Goal: Communication & Community: Participate in discussion

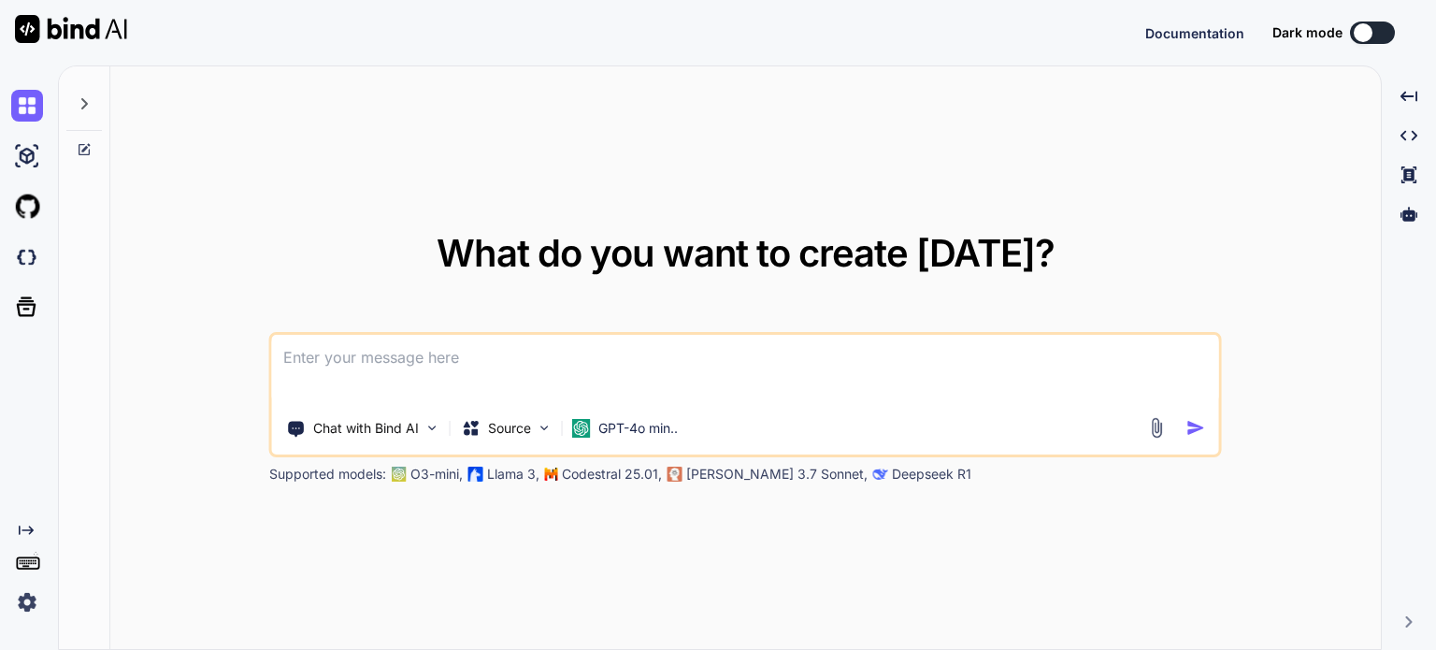
click at [25, 599] on img at bounding box center [27, 602] width 32 height 32
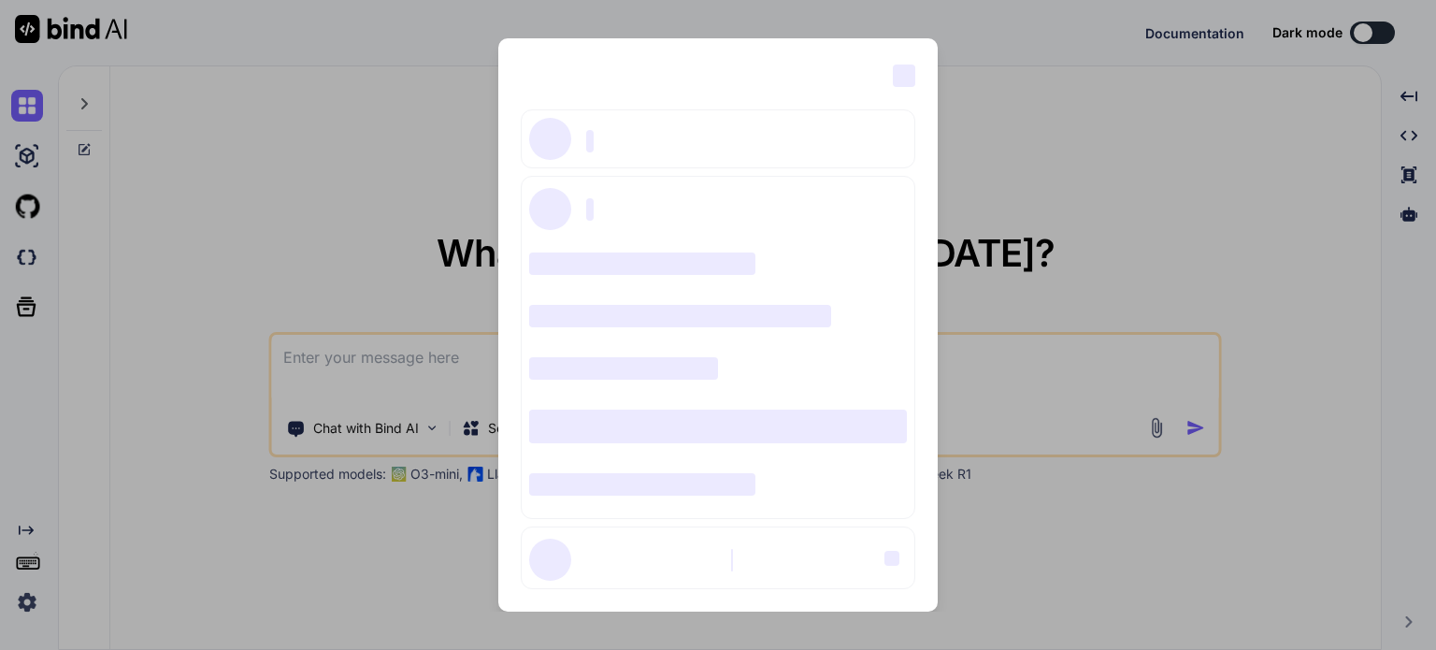
click at [314, 109] on div "‌ ‌ ‌ ‌ ‌ ‌ ‌ ‌ ‌ ‌ ‌ ‌ ‌ ‌ ‌" at bounding box center [718, 325] width 1436 height 650
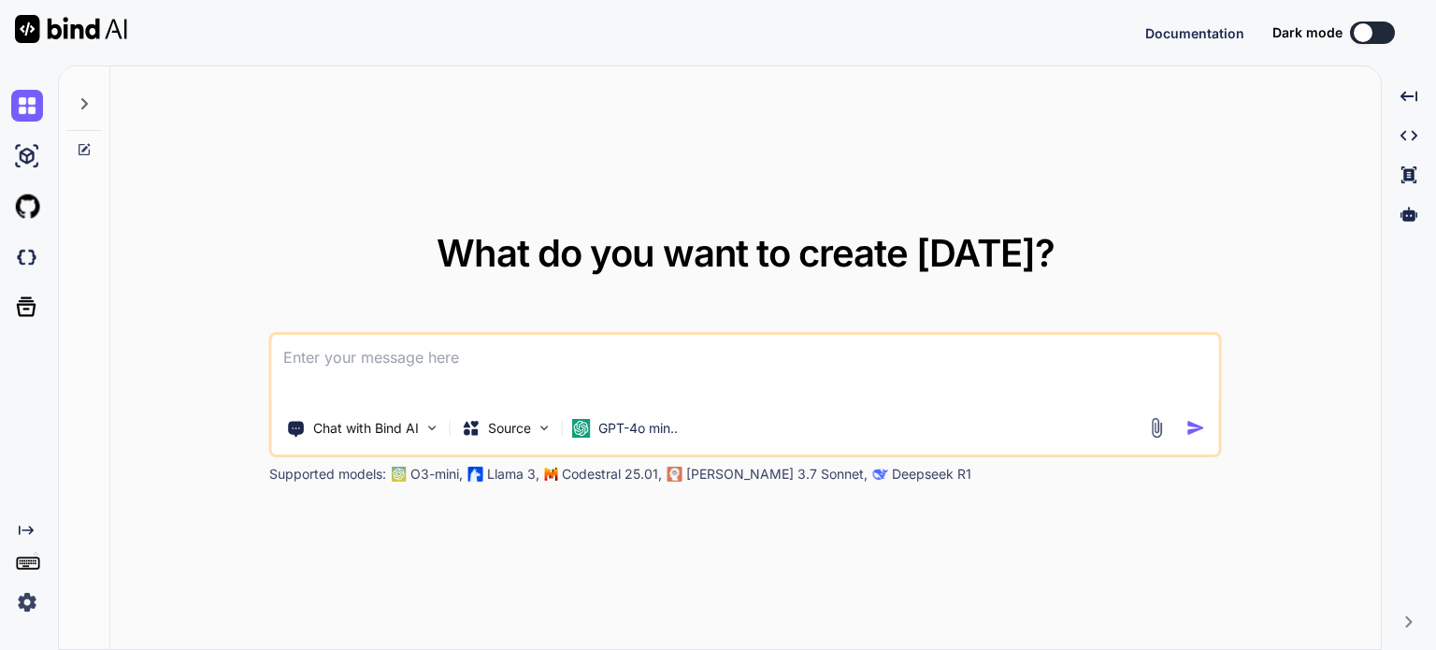
click at [86, 96] on icon at bounding box center [84, 103] width 15 height 15
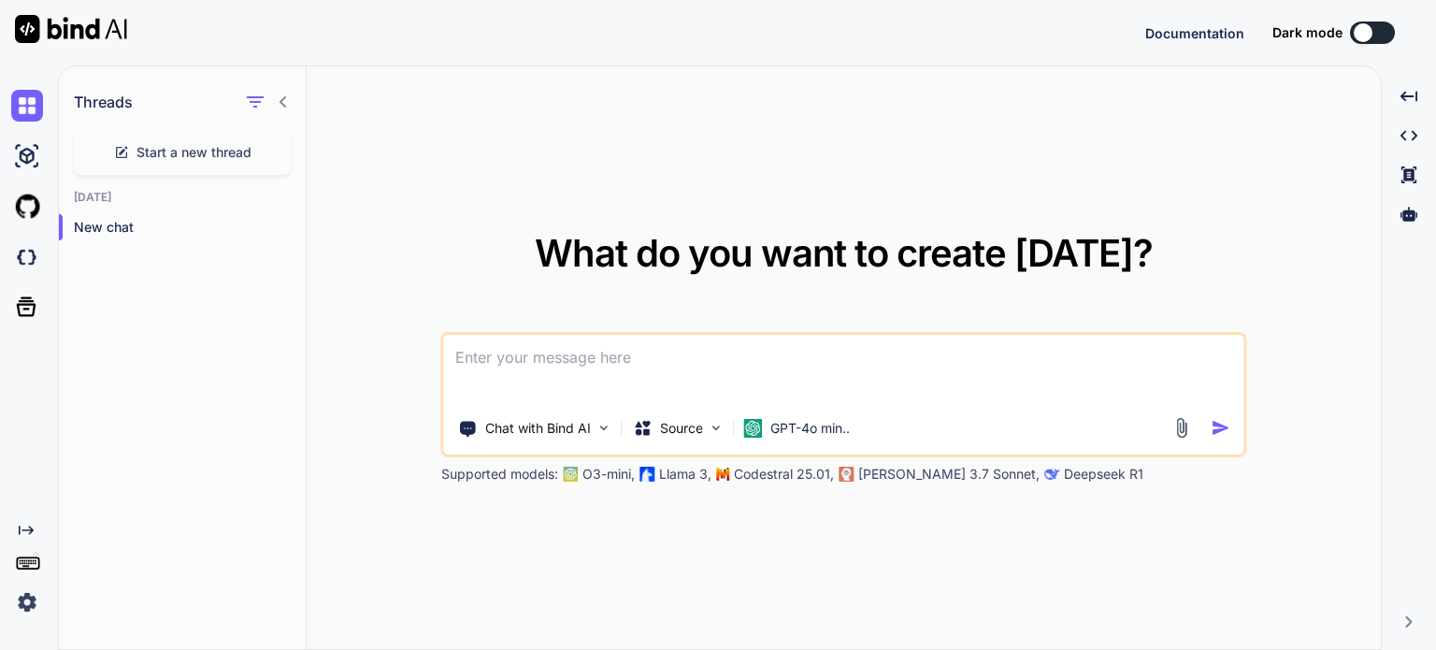
click at [88, 25] on img at bounding box center [71, 29] width 112 height 28
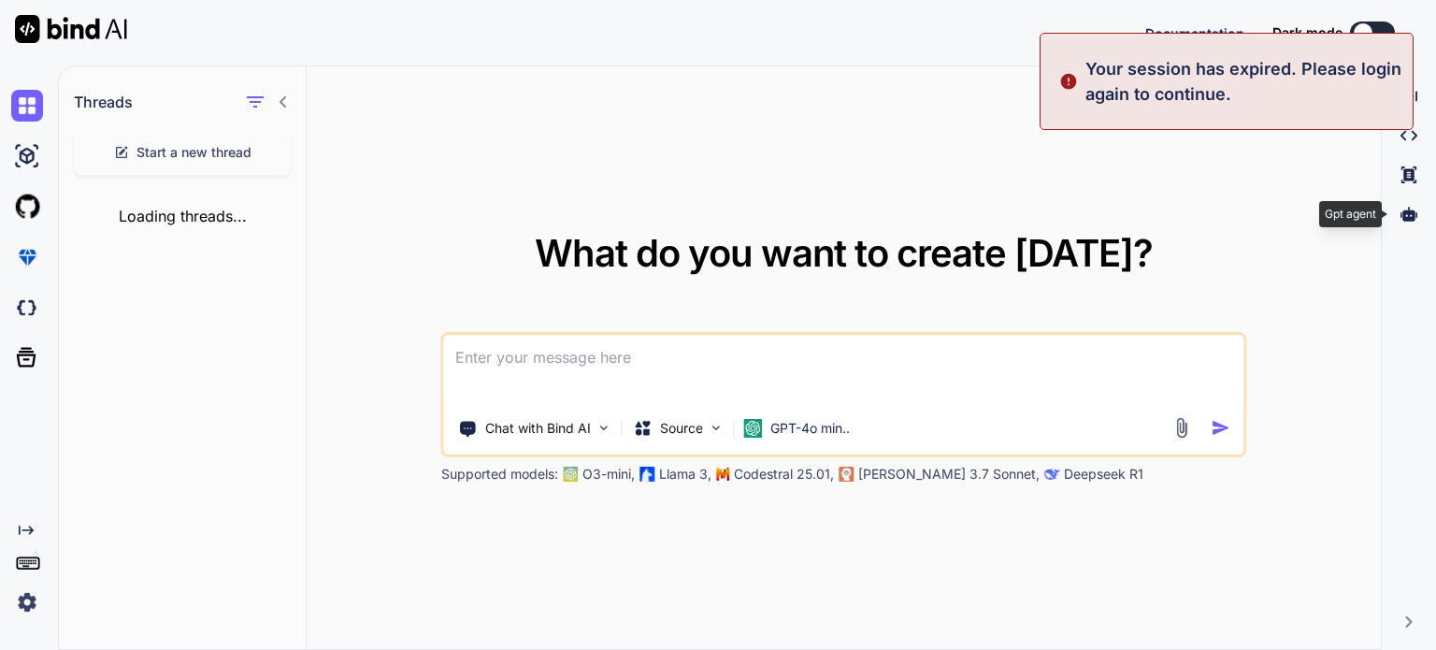
type textarea "x"
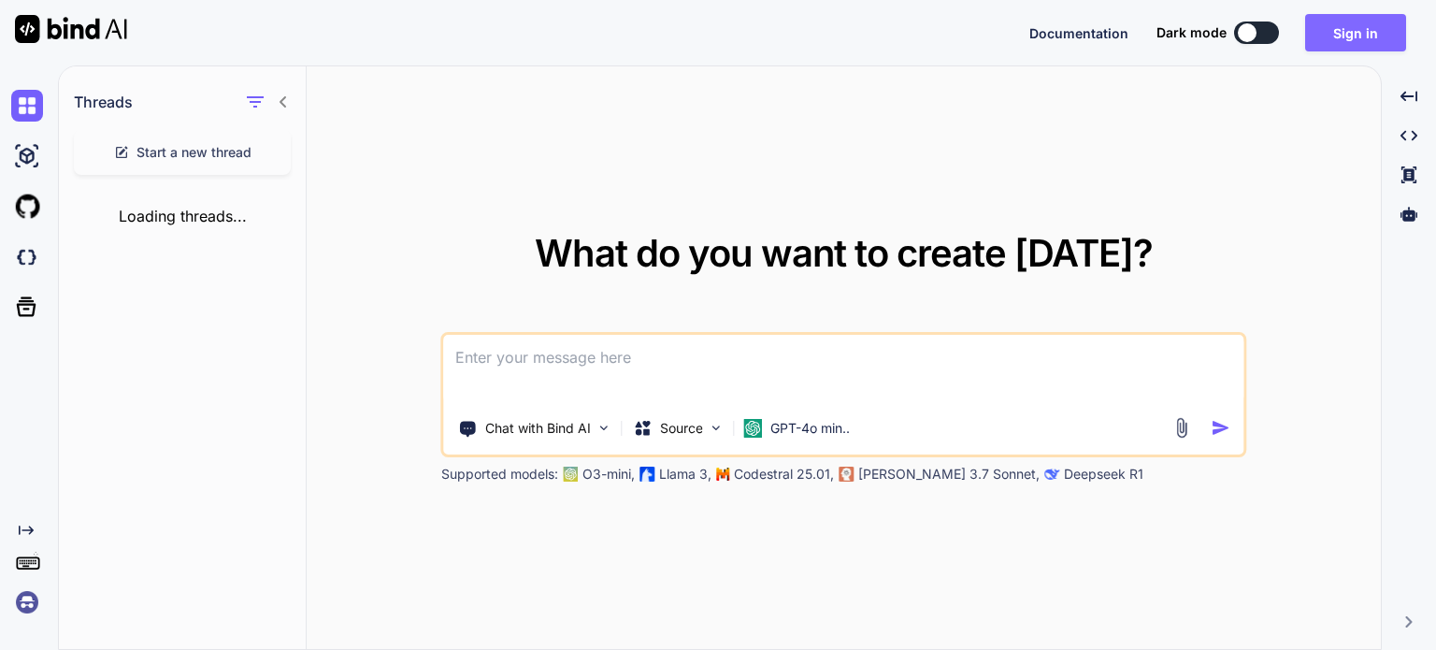
click at [1360, 31] on button "Sign in" at bounding box center [1356, 32] width 101 height 37
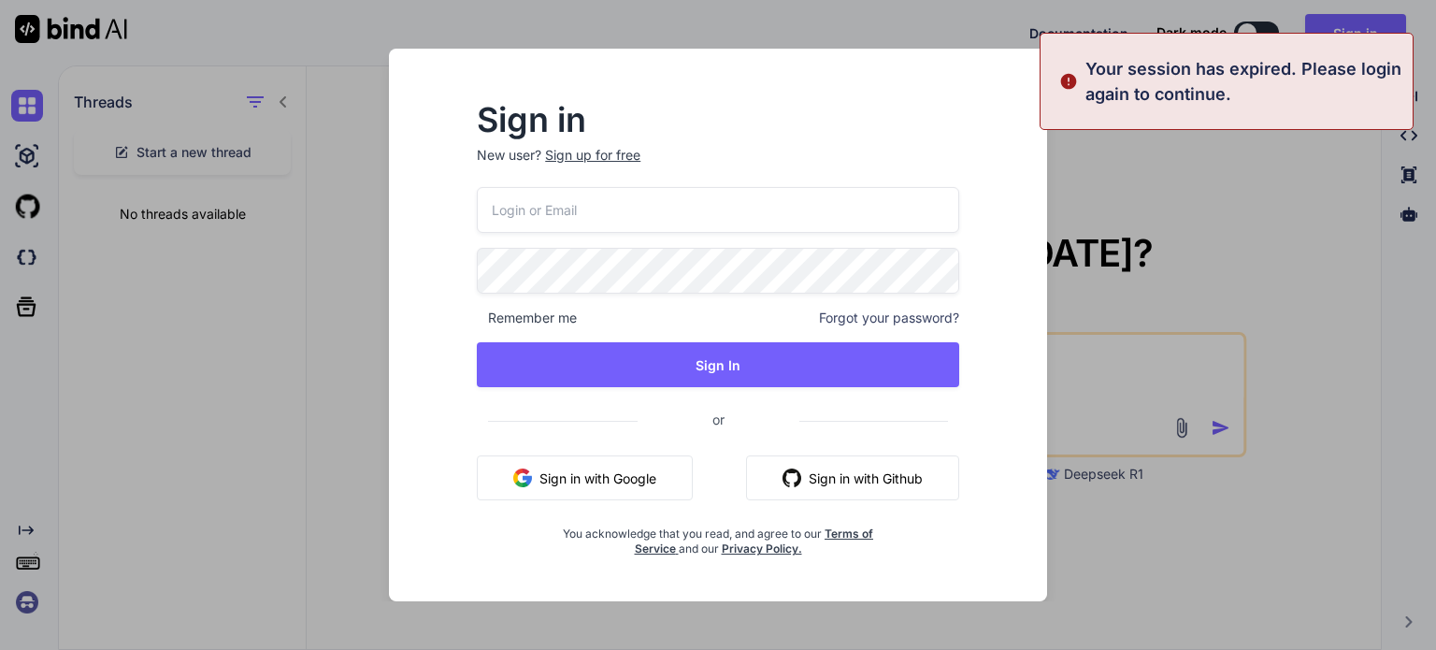
click at [580, 474] on button "Sign in with Google" at bounding box center [585, 477] width 216 height 45
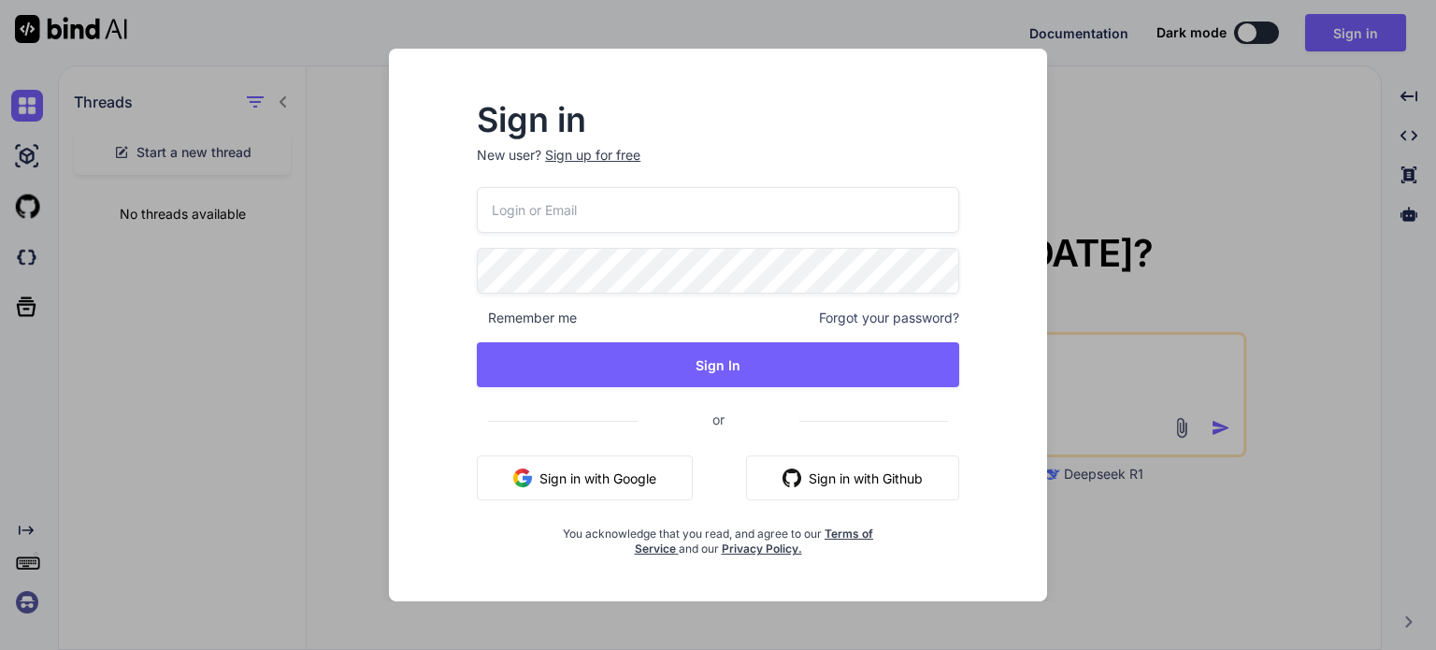
click at [594, 475] on button "Sign in with Google" at bounding box center [585, 477] width 216 height 45
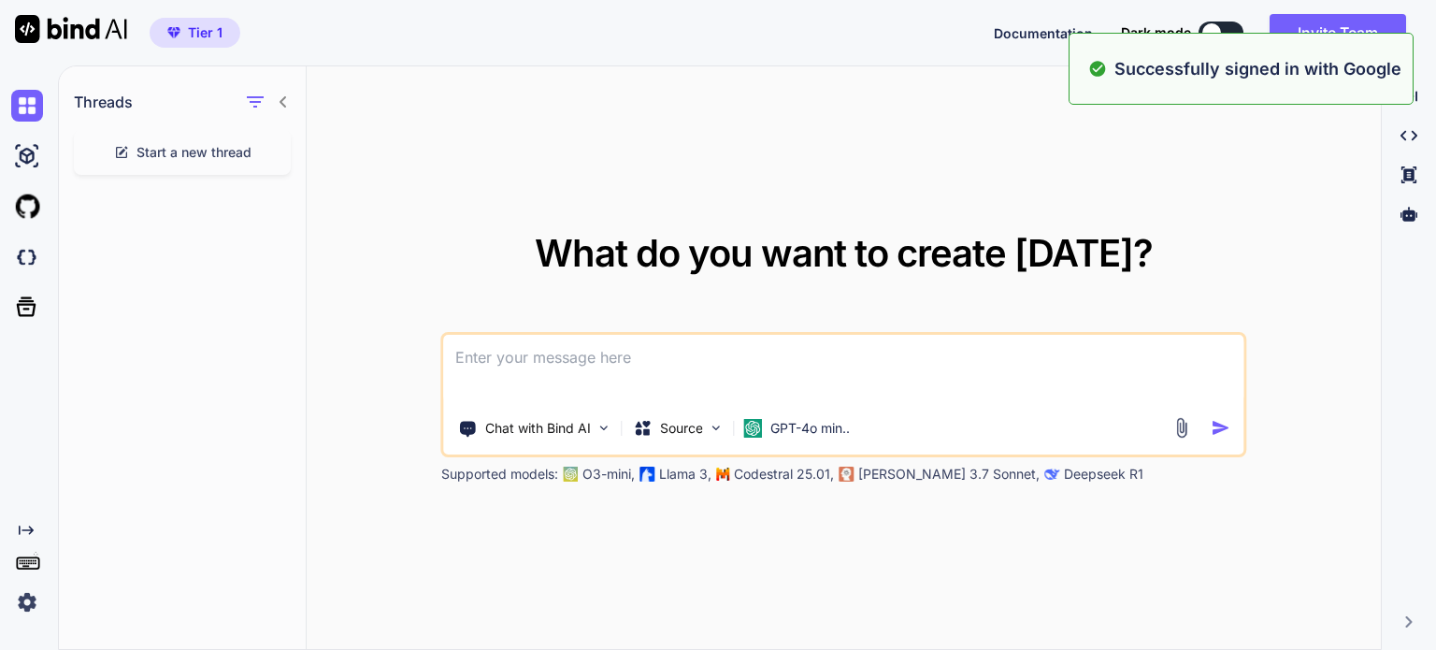
click at [473, 50] on div "Tier 1 Documentation Dark mode Invite Team Created with Pixso." at bounding box center [718, 32] width 1436 height 65
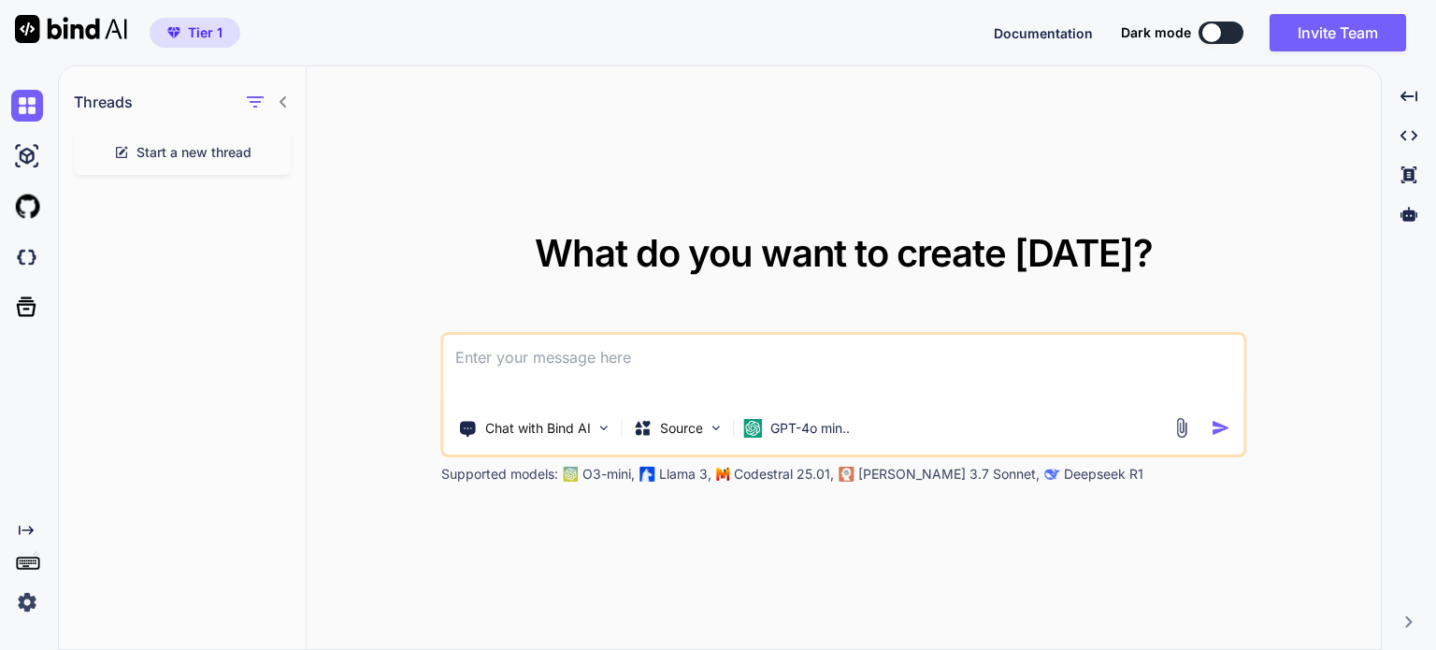
click at [162, 147] on span "Start a new thread" at bounding box center [194, 152] width 115 height 19
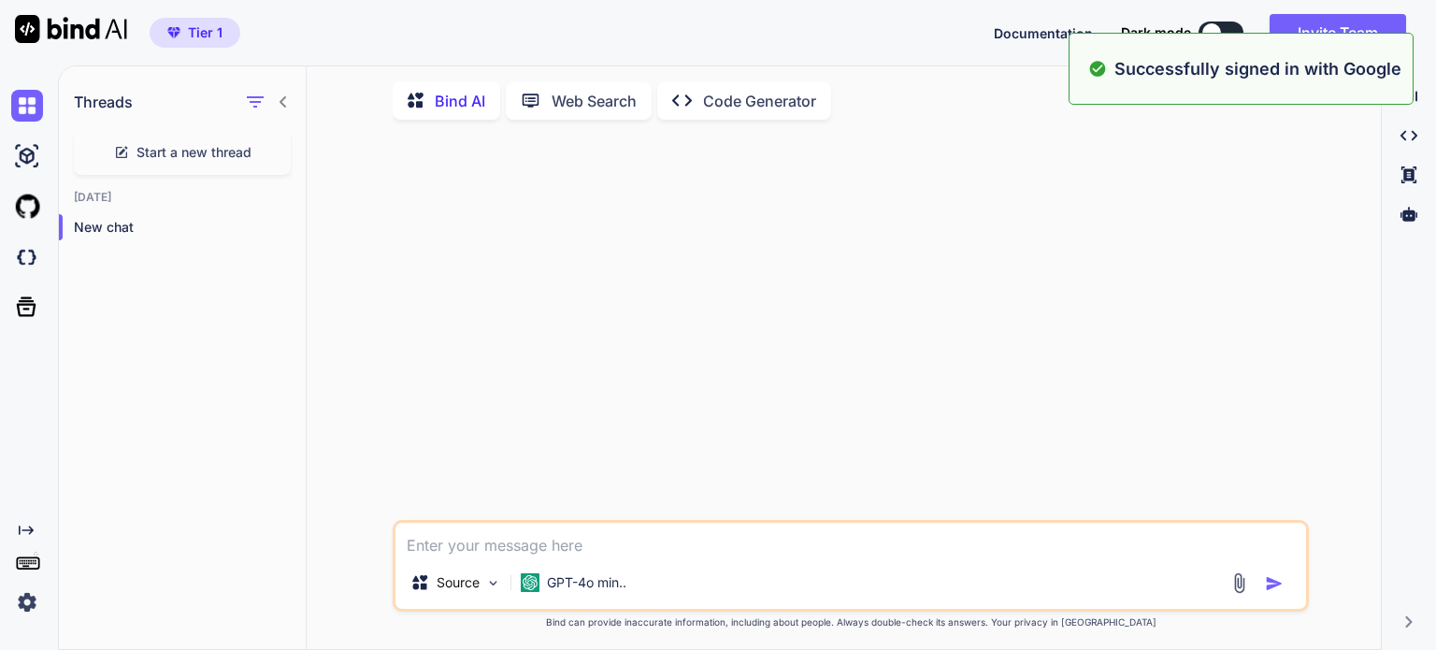
click at [485, 547] on textarea at bounding box center [851, 540] width 911 height 34
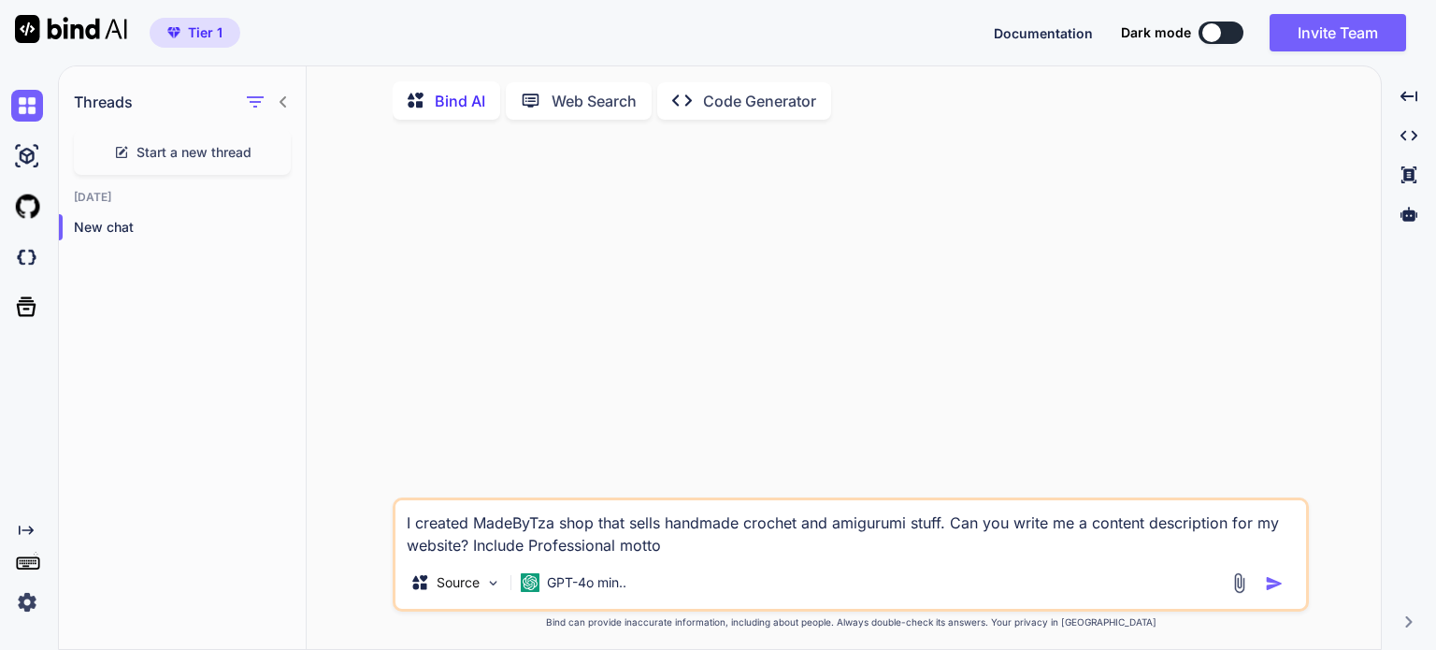
click at [673, 541] on textarea "I created MadeByTza shop that sells handmade crochet and amigurumi stuff. Can y…" at bounding box center [851, 528] width 911 height 56
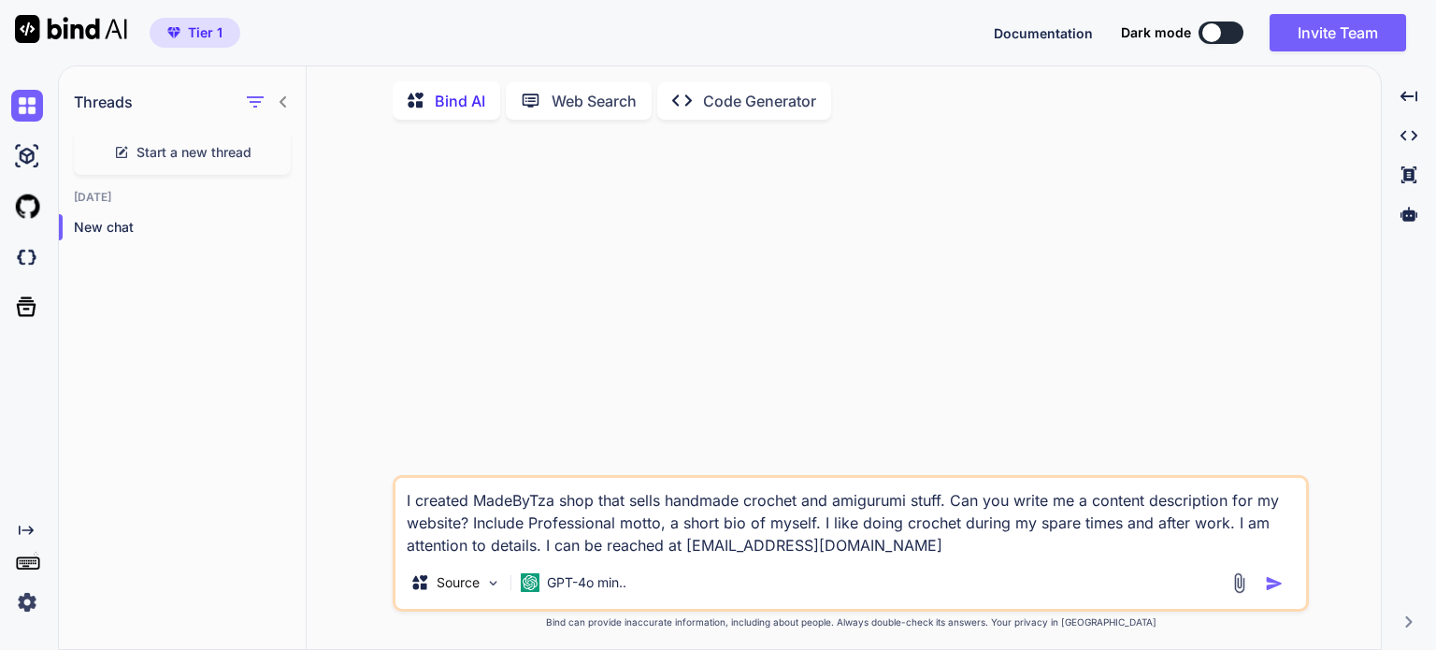
click at [883, 555] on textarea "I created MadeByTza shop that sells handmade crochet and amigurumi stuff. Can y…" at bounding box center [851, 517] width 911 height 79
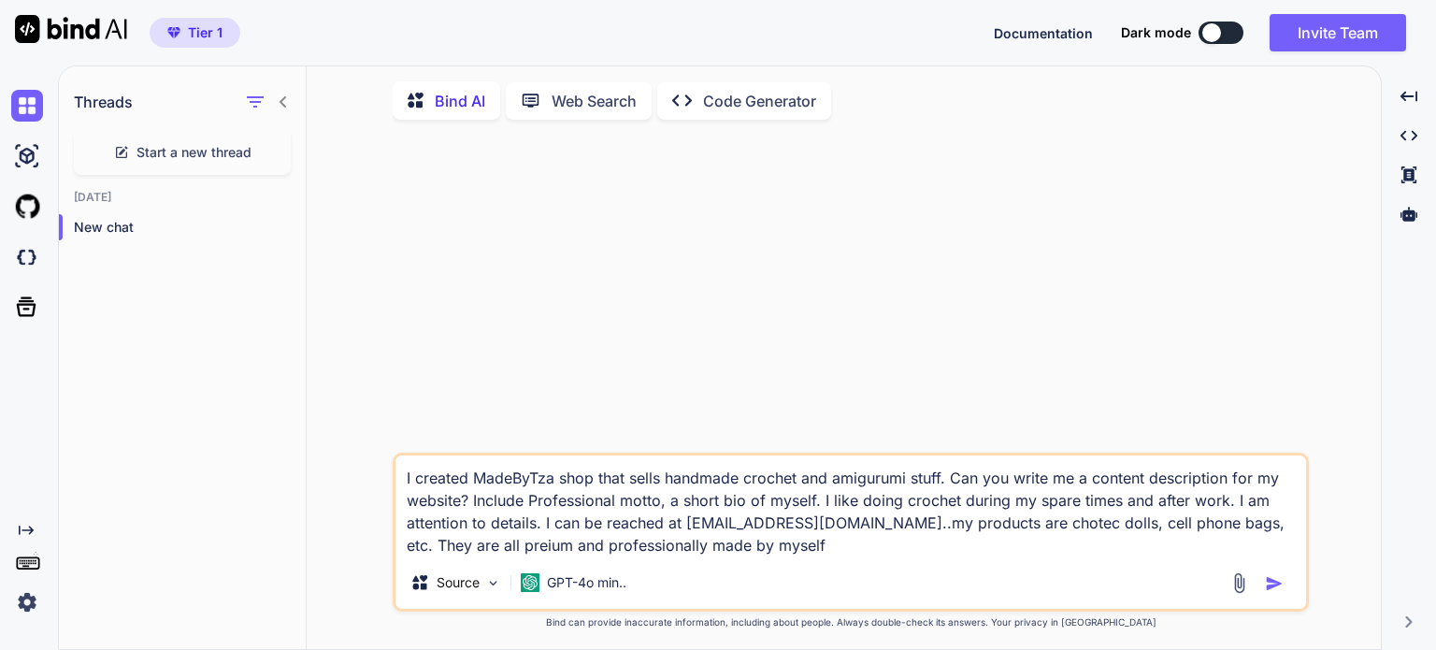
type textarea "I created MadeByTza shop that sells handmade crochet and amigurumi stuff. Can y…"
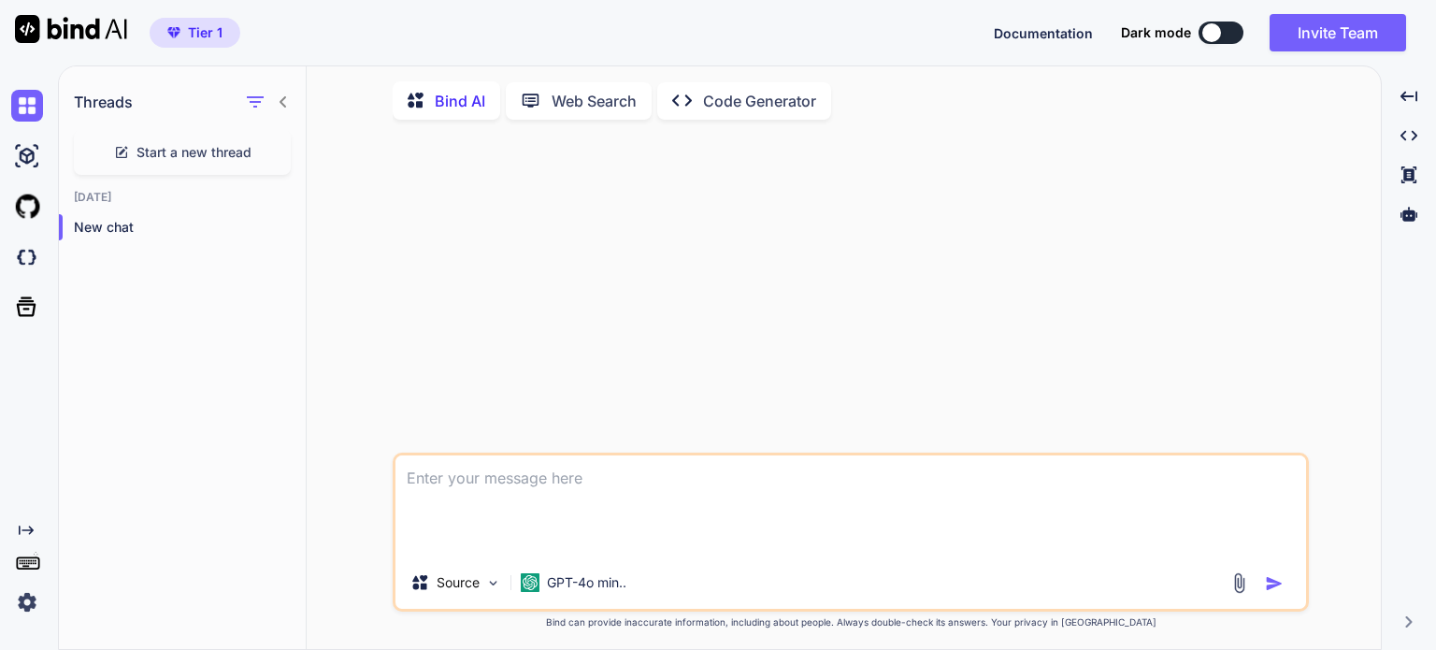
scroll to position [7, 0]
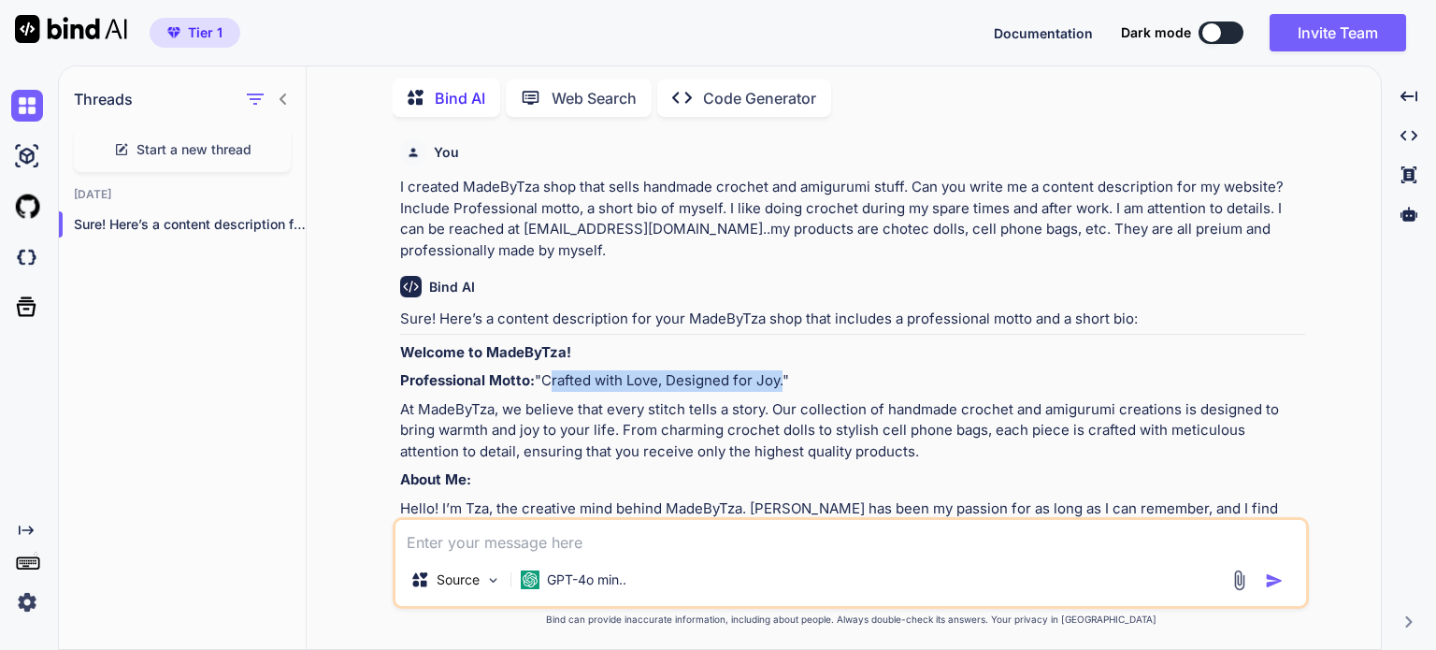
drag, startPoint x: 545, startPoint y: 379, endPoint x: 781, endPoint y: 374, distance: 235.7
click at [781, 374] on p "Professional Motto: "Crafted with Love, Designed for Joy."" at bounding box center [852, 381] width 905 height 22
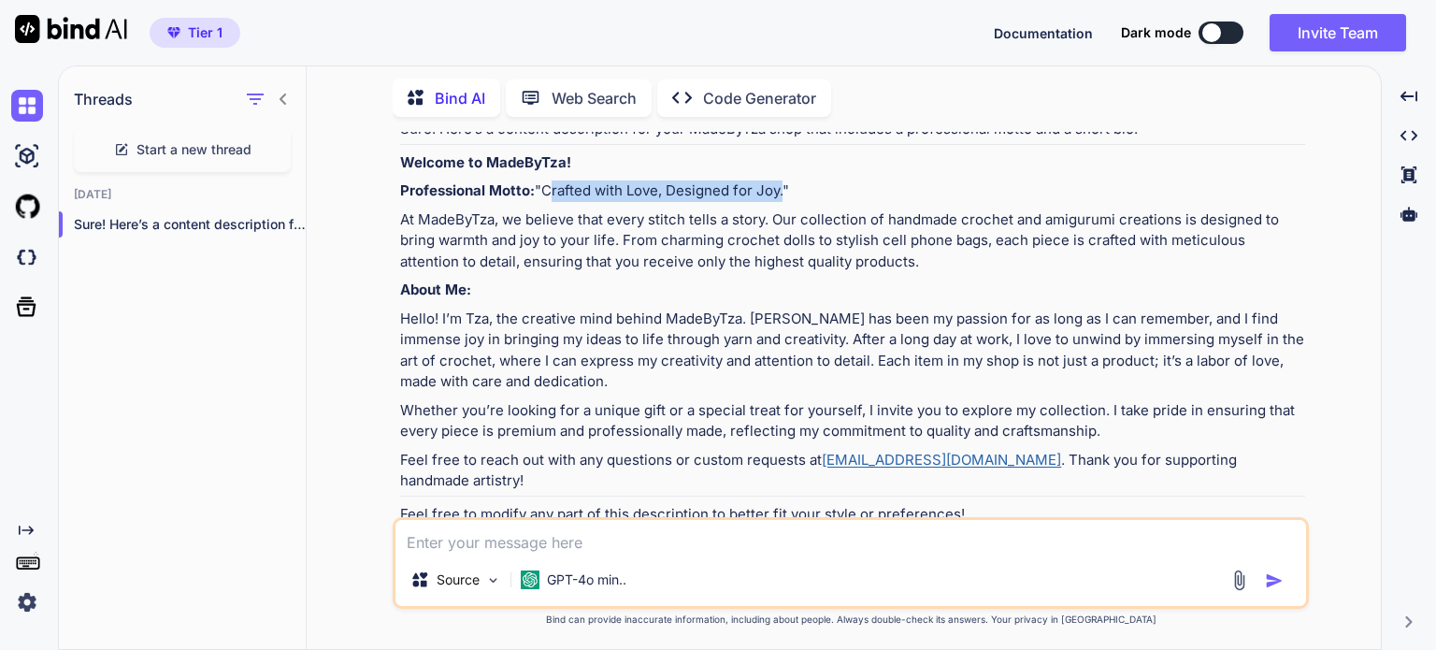
scroll to position [208, 0]
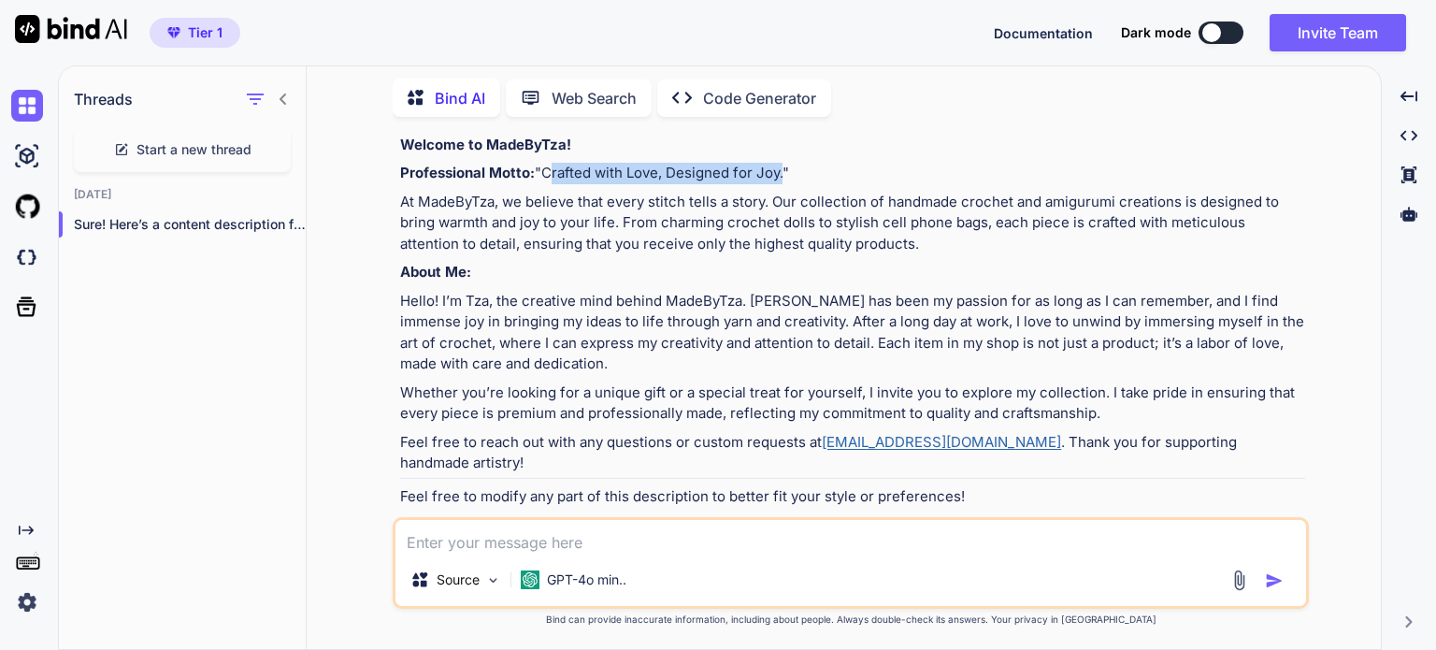
copy p "Crafted with Love, Designed for Joy"
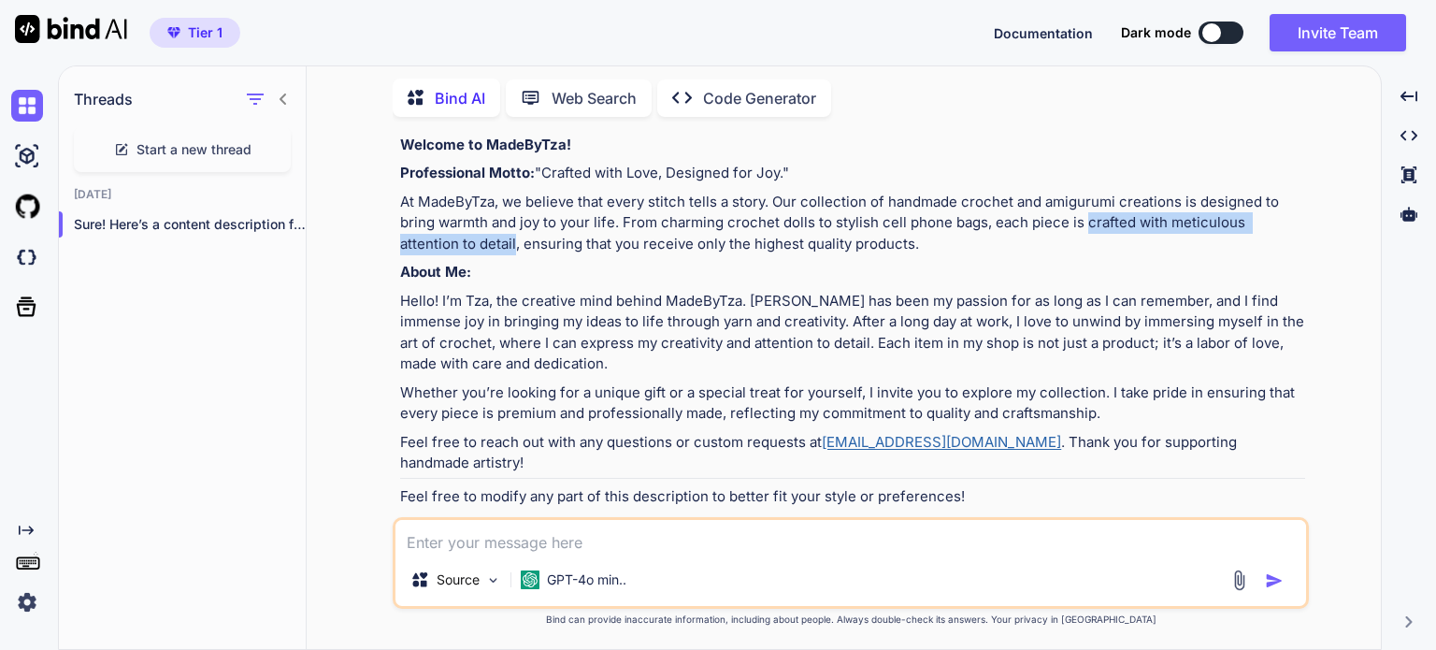
drag, startPoint x: 1082, startPoint y: 223, endPoint x: 454, endPoint y: 238, distance: 628.6
click at [454, 238] on p "At MadeByTza, we believe that every stitch tells a story. Our collection of han…" at bounding box center [852, 224] width 905 height 64
copy p "crafted with meticulous attention to detail"
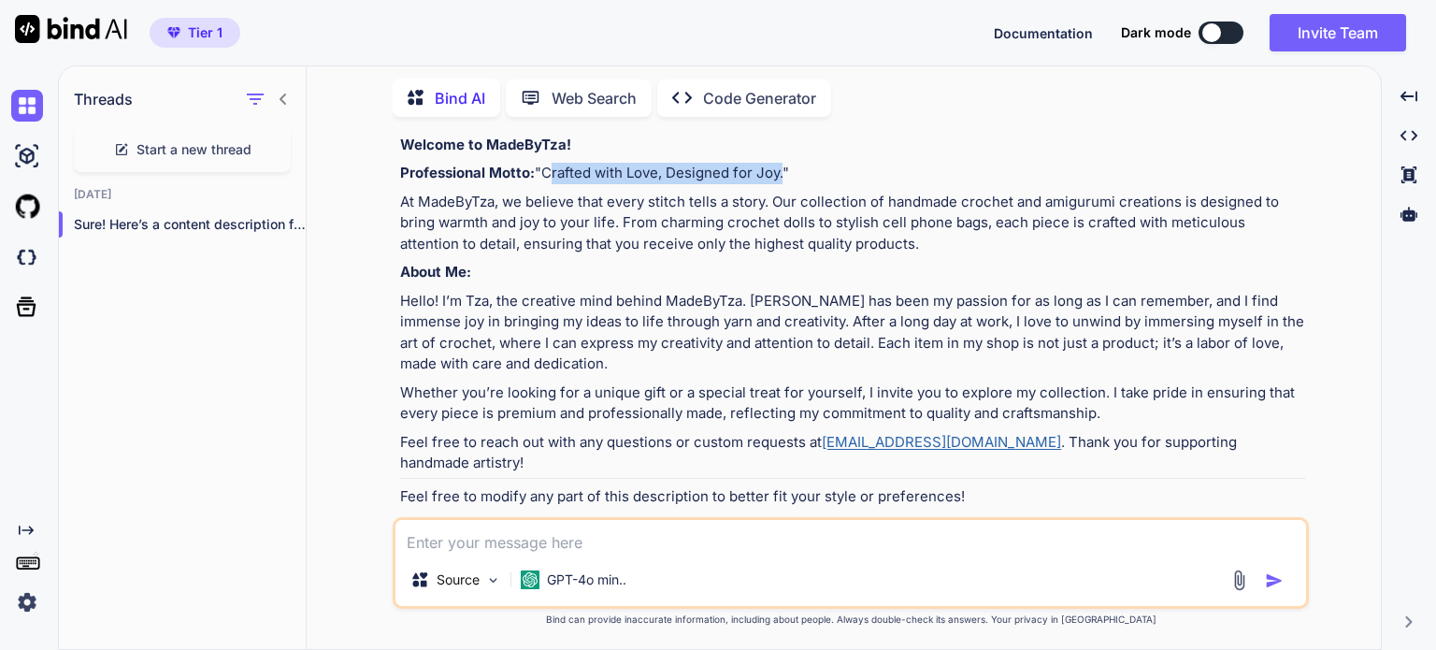
drag, startPoint x: 545, startPoint y: 170, endPoint x: 782, endPoint y: 173, distance: 236.6
click at [782, 173] on p "Professional Motto: "Crafted with Love, Designed for Joy."" at bounding box center [852, 174] width 905 height 22
click at [708, 538] on textarea at bounding box center [851, 537] width 911 height 34
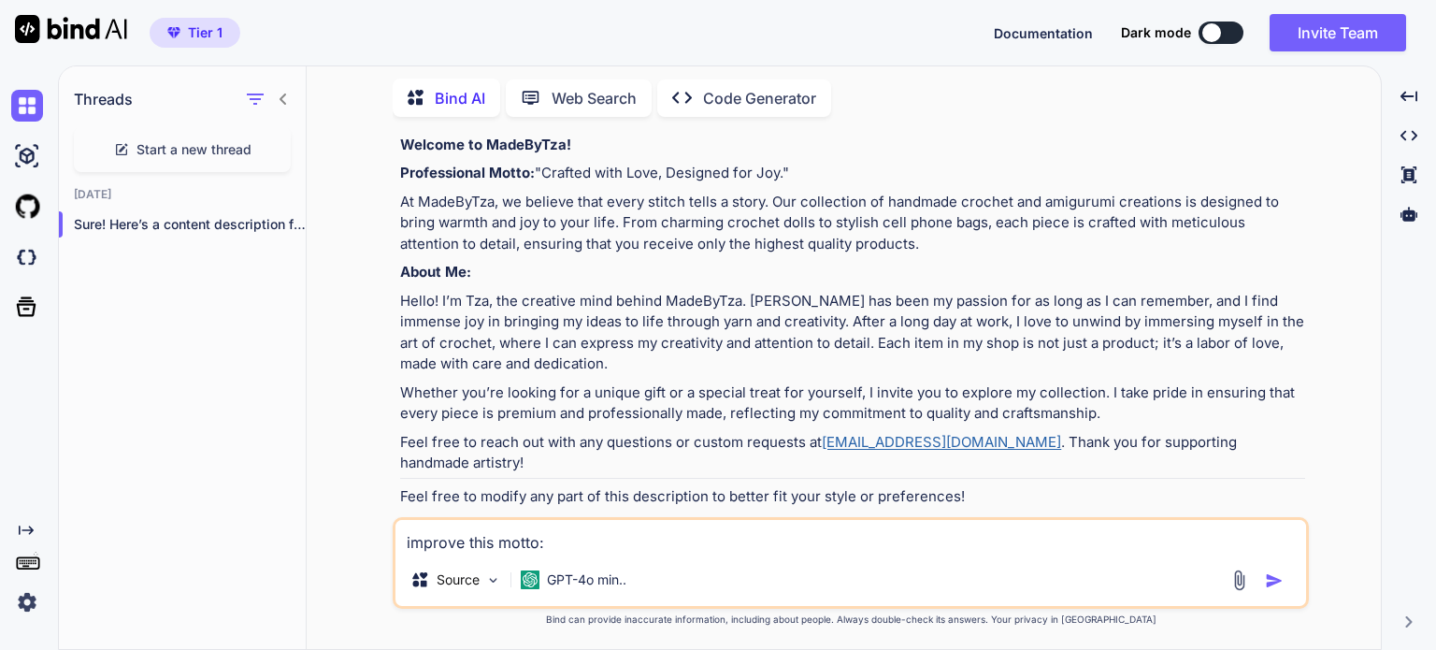
paste textarea "From Inspiration to Creation"
click at [548, 538] on textarea "improve this motto: From Inspiration to Creation"" at bounding box center [851, 537] width 911 height 34
click at [535, 547] on textarea "improve this motto: "From Inspiration to Creation"" at bounding box center [851, 537] width 911 height 34
click at [493, 542] on textarea "improve this motto: "From Inspiration to Creation"" at bounding box center [851, 537] width 911 height 34
click at [853, 541] on textarea "improve this alternative motto: "From Inspiration to Creation"" at bounding box center [851, 537] width 911 height 34
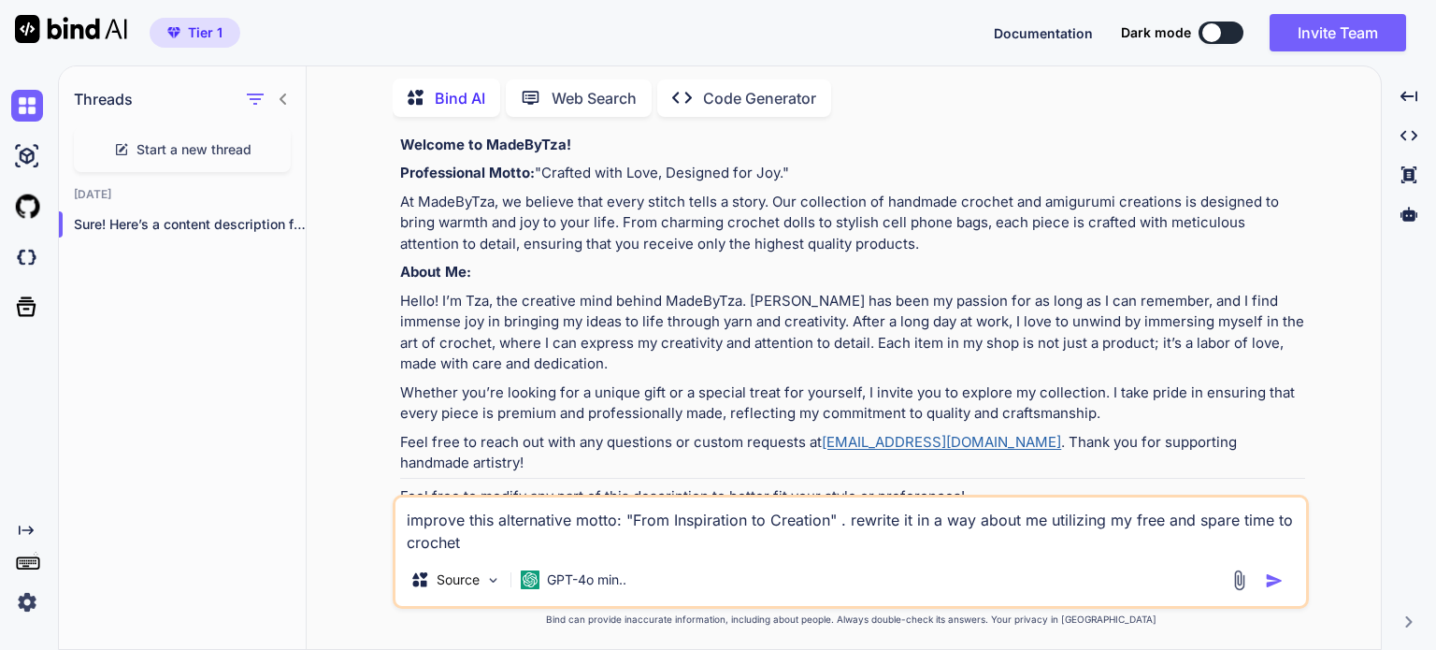
click at [408, 538] on textarea "improve this alternative motto: "From Inspiration to Creation" . rewrite it in …" at bounding box center [851, 526] width 911 height 56
click at [494, 542] on textarea "improve this alternative motto: "From Inspiration to Creation" . rewrite it in …" at bounding box center [851, 526] width 911 height 56
type textarea "improve this alternative motto: "From Inspiration to Creation" . rewrite it in …"
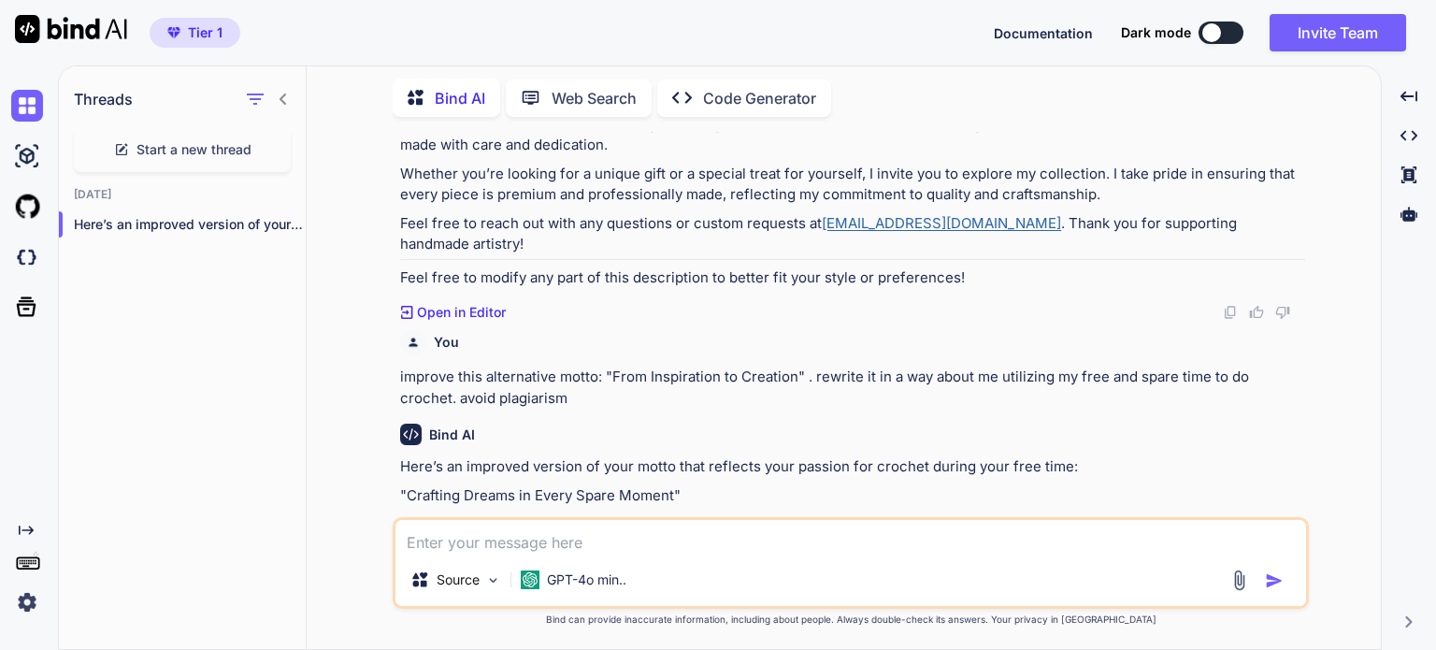
scroll to position [454, 0]
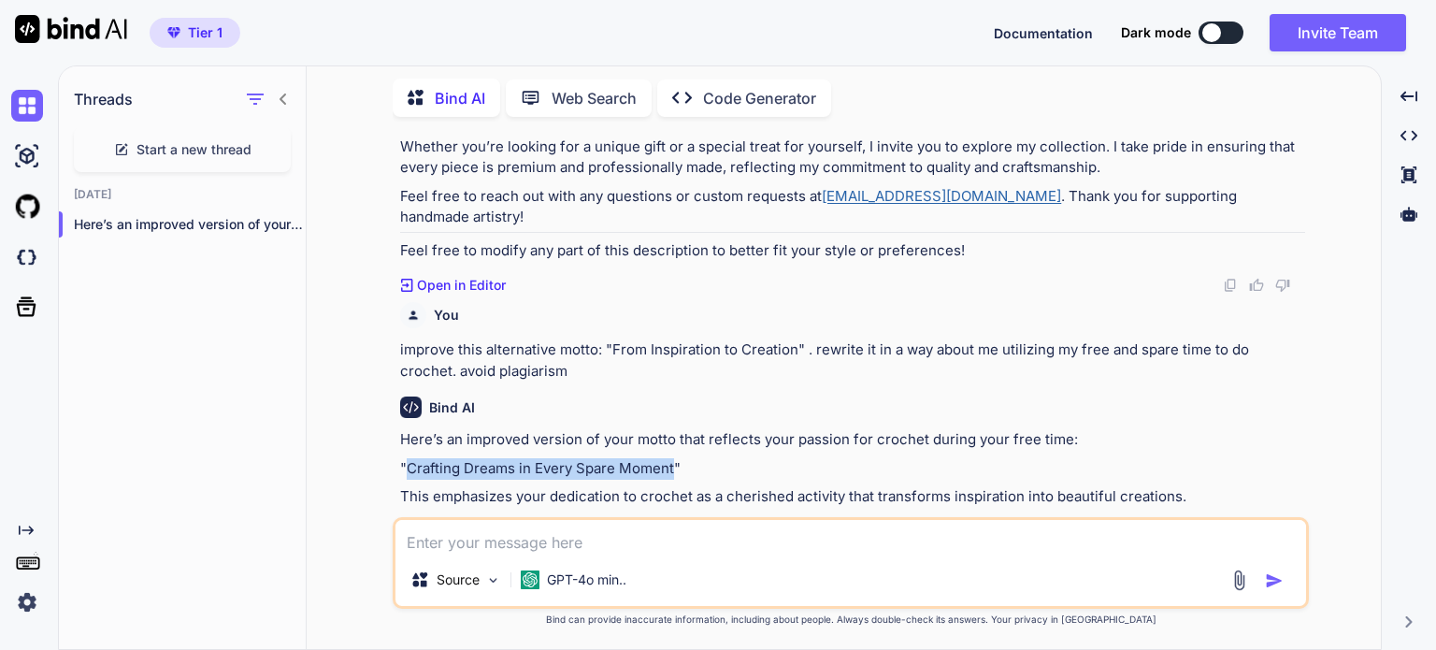
drag, startPoint x: 411, startPoint y: 450, endPoint x: 673, endPoint y: 448, distance: 262.8
click at [673, 458] on p ""Crafting Dreams in Every Spare Moment"" at bounding box center [852, 469] width 905 height 22
copy p "Crafting Dreams in Every Spare Moment"
click at [673, 541] on textarea at bounding box center [851, 537] width 911 height 34
paste textarea "Crafting Dreams in Every Spare Moment"
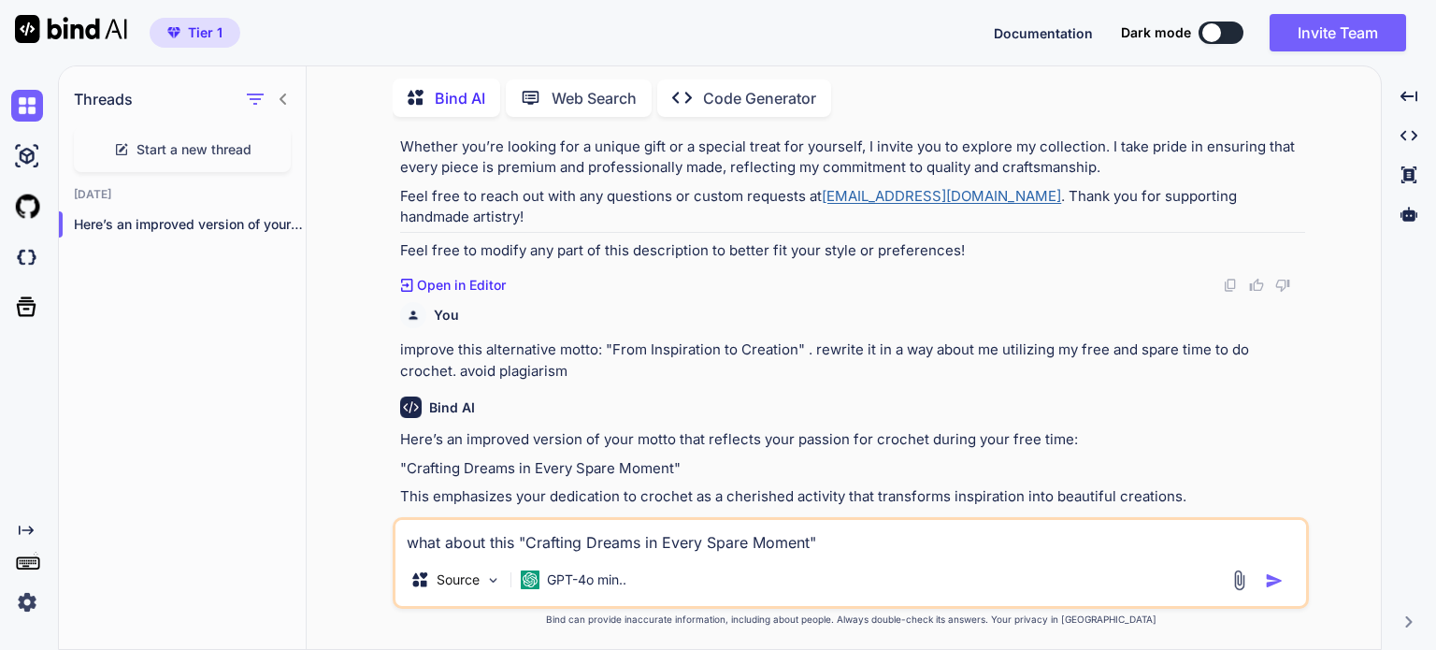
drag, startPoint x: 589, startPoint y: 547, endPoint x: 638, endPoint y: 544, distance: 48.7
click at [638, 544] on textarea "what about this "Crafting Dreams in Every Spare Moment"" at bounding box center [851, 537] width 911 height 34
click at [865, 538] on textarea "what about this "Crafting Creations in Every Spare Moment"" at bounding box center [851, 537] width 911 height 34
type textarea "what about this "Crafting Creations in Every Spare Moment". will that avoid pla…"
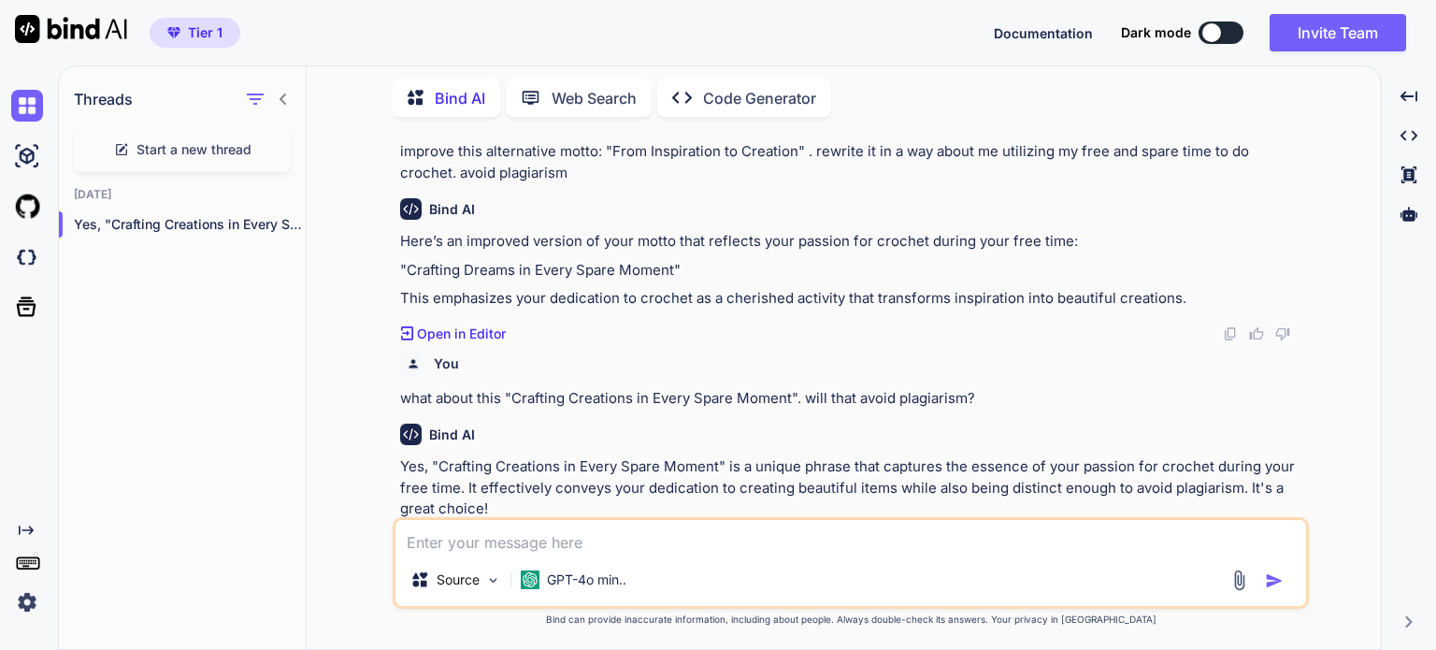
scroll to position [665, 0]
